Goal: Task Accomplishment & Management: Manage account settings

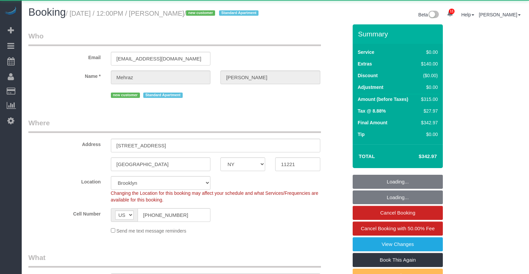
select select "NY"
select select "spot1"
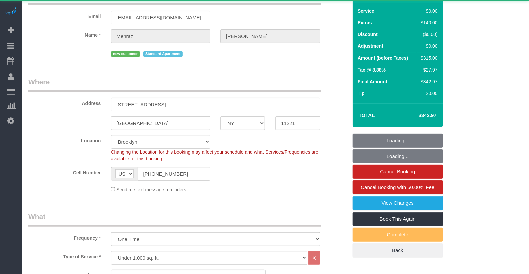
select select "string:stripe-pm_1S3OV44VGloSiKo7BqUKA8uU"
select select "2"
select select "number:57"
select select "number:72"
select select "number:15"
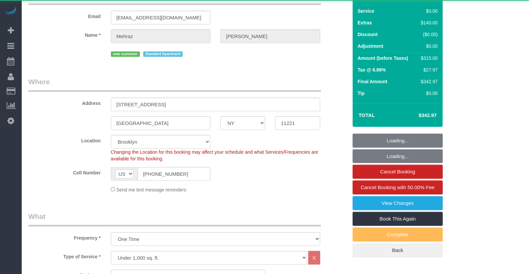
select select "number:5"
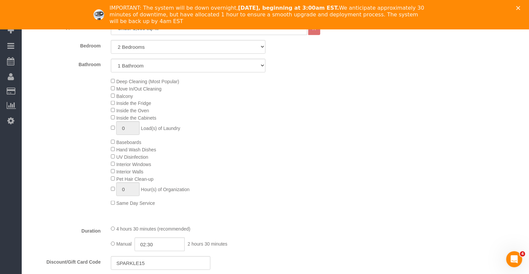
click at [519, 6] on icon "Close" at bounding box center [519, 8] width 4 height 4
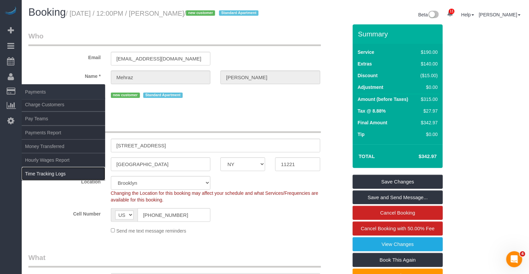
click at [54, 169] on link "Time Tracking Logs" at bounding box center [64, 173] width 84 height 13
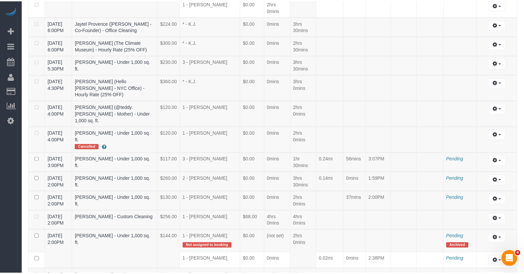
scroll to position [114, 0]
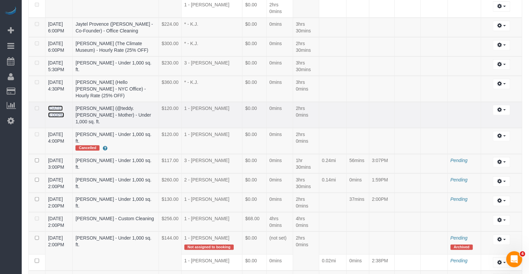
click at [61, 111] on link "[DATE] 4:00PM" at bounding box center [56, 112] width 16 height 12
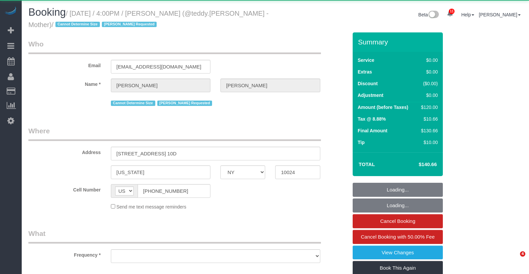
select select "NY"
select select "object:859"
select select "1"
select select "spot1"
select select "number:89"
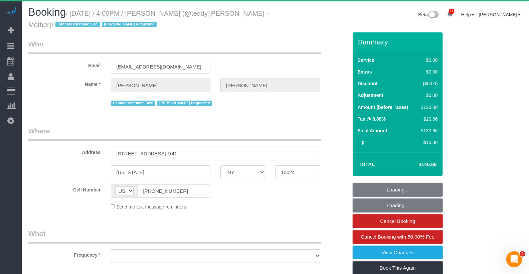
select select "number:90"
select select "number:15"
select select "number:5"
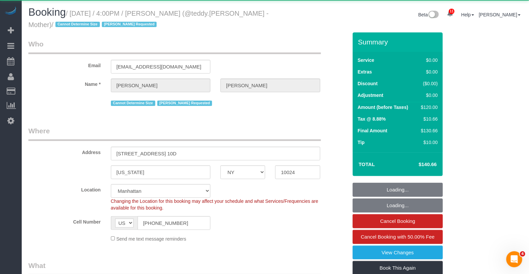
select select "string:stripe-pm_1R8sZx4VGloSiKo7WcmnqSBi"
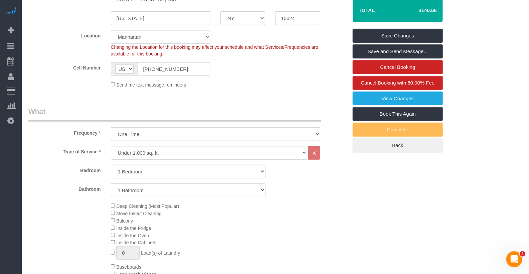
scroll to position [154, 0]
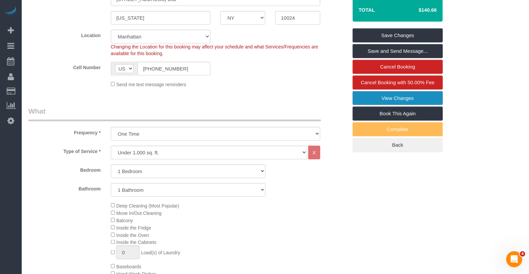
click at [378, 95] on link "View Changes" at bounding box center [398, 98] width 90 height 14
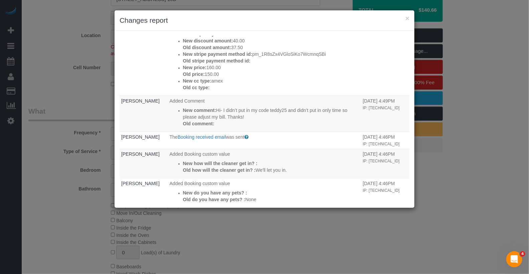
scroll to position [300, 0]
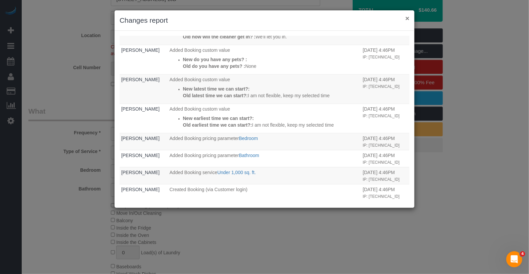
click at [406, 20] on button "×" at bounding box center [408, 18] width 4 height 7
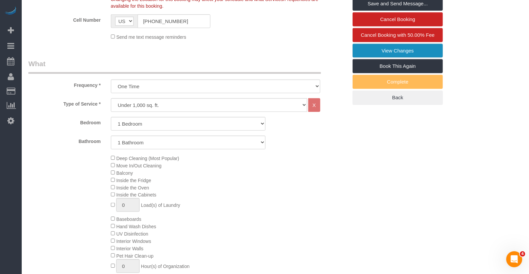
scroll to position [0, 0]
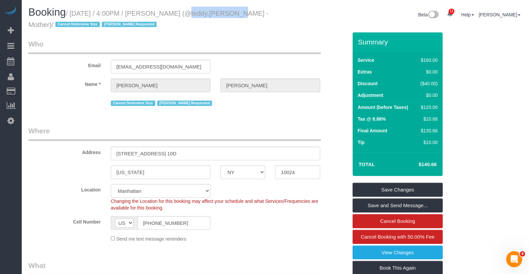
drag, startPoint x: 213, startPoint y: 14, endPoint x: 171, endPoint y: 13, distance: 42.1
click at [171, 13] on small "/ September 04, 2025 / 4:00PM / Valery Siegel (@teddy.siegel - Mother) / Cannot…" at bounding box center [148, 19] width 240 height 19
copy small "Valery Siegel ("
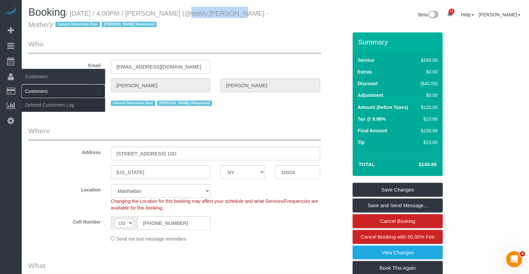
click at [45, 95] on link "Customers" at bounding box center [64, 91] width 84 height 13
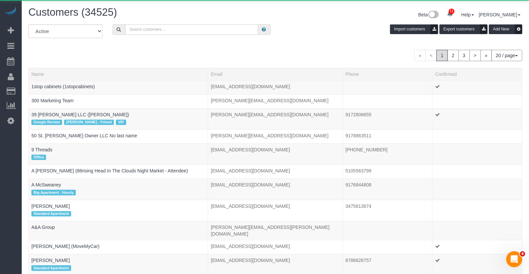
click at [180, 30] on input "text" at bounding box center [191, 29] width 133 height 10
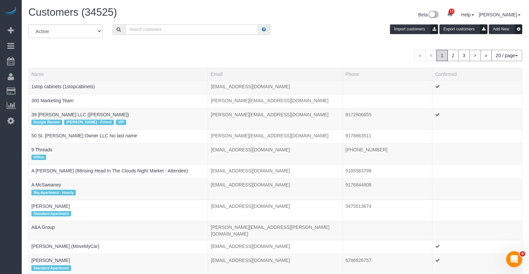
paste input "Valery Siegel ("
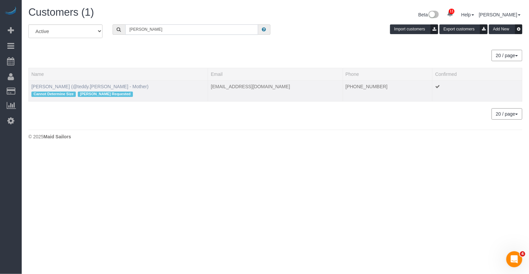
type input "Valery Siegel"
click at [49, 88] on link "Valery Siegel (@teddy.siegel - Mother)" at bounding box center [89, 86] width 117 height 5
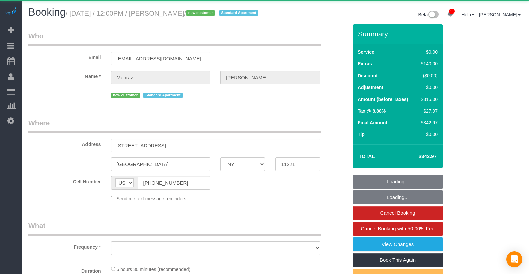
select select "NY"
select select "string:stripe-pm_1S3OV44VGloSiKo7BqUKA8uU"
select select "2"
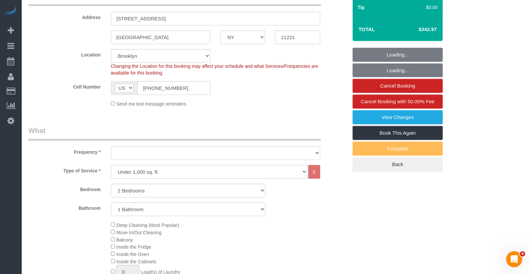
select select "object:1026"
select select "spot1"
select select "number:57"
select select "number:72"
select select "number:15"
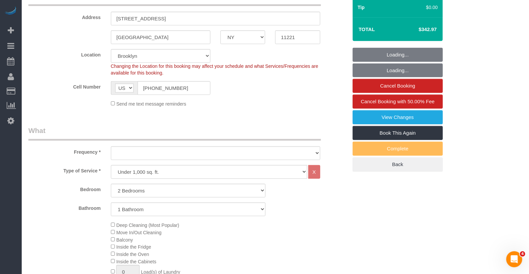
select select "number:5"
select select "2"
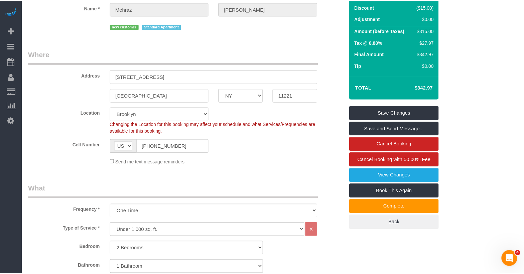
scroll to position [70, 0]
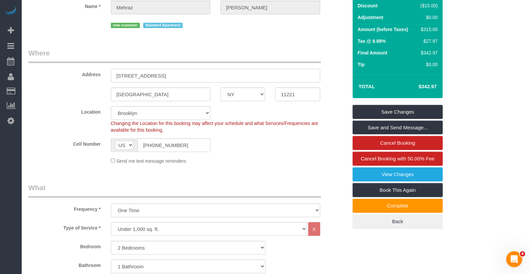
drag, startPoint x: 186, startPoint y: 85, endPoint x: 97, endPoint y: 84, distance: 89.6
click at [97, 83] on div "Address 1108 Madison Street, Apt. 2" at bounding box center [188, 65] width 330 height 34
